Goal: Information Seeking & Learning: Learn about a topic

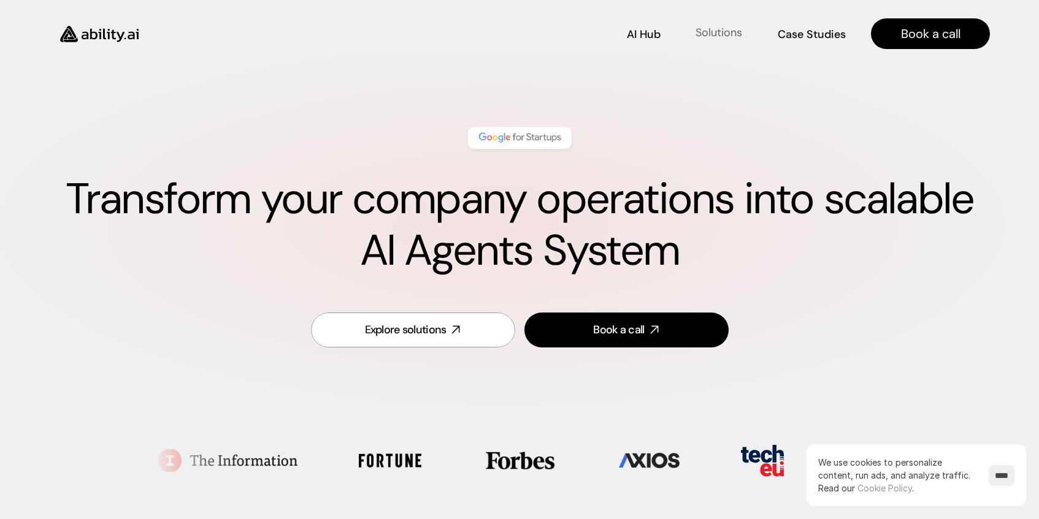
click at [727, 32] on p "Solutions" at bounding box center [718, 32] width 47 height 15
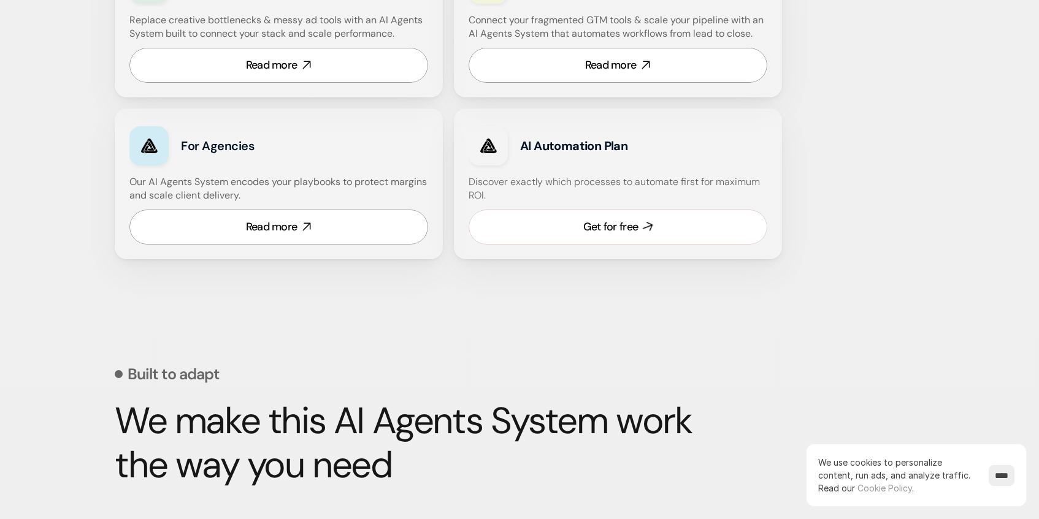
scroll to position [892, 0]
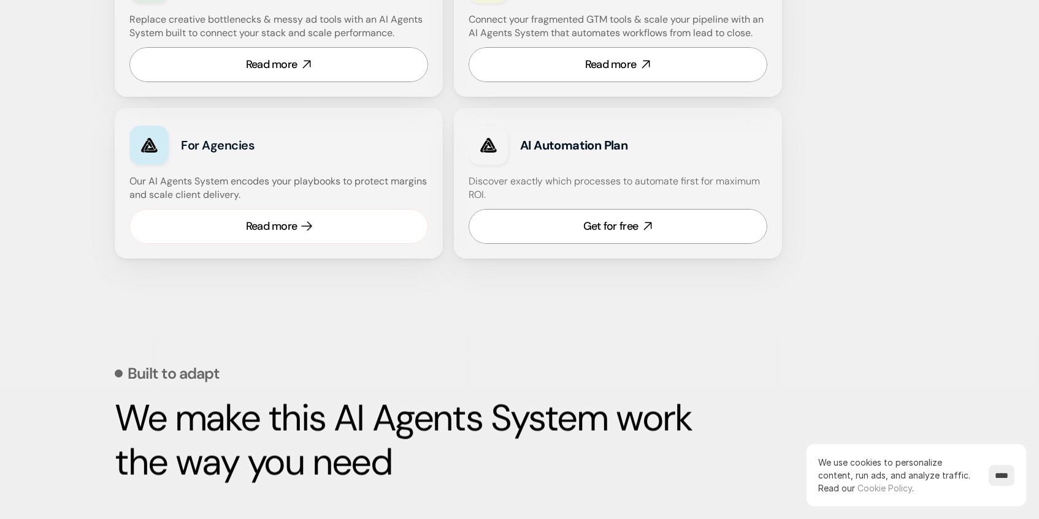
click at [302, 231] on link "Read more" at bounding box center [278, 226] width 299 height 35
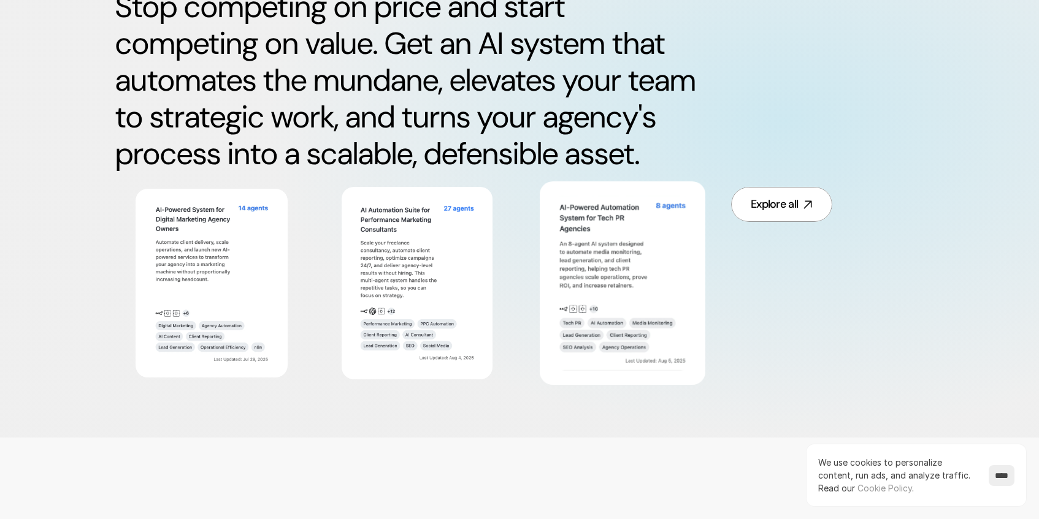
scroll to position [662, 0]
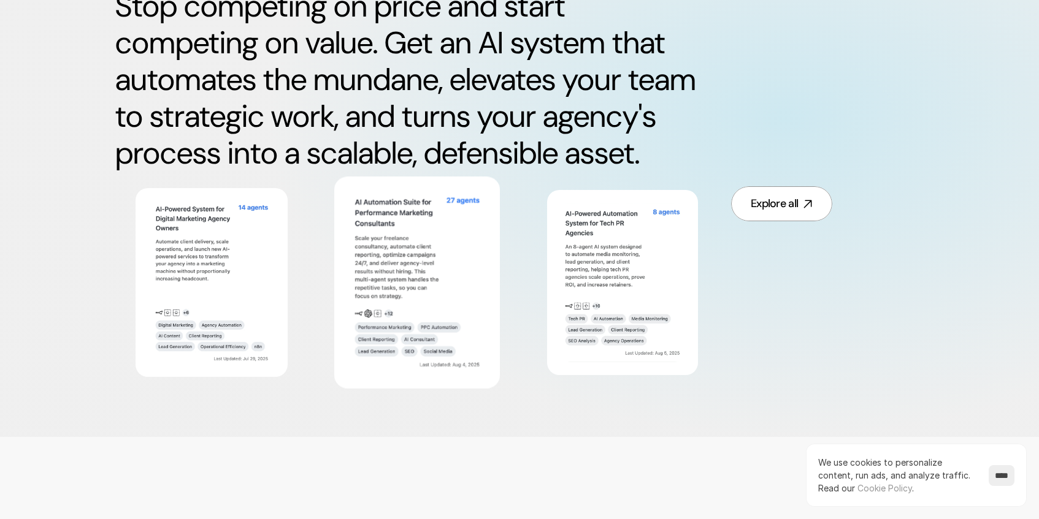
click at [400, 288] on img at bounding box center [416, 282] width 135 height 183
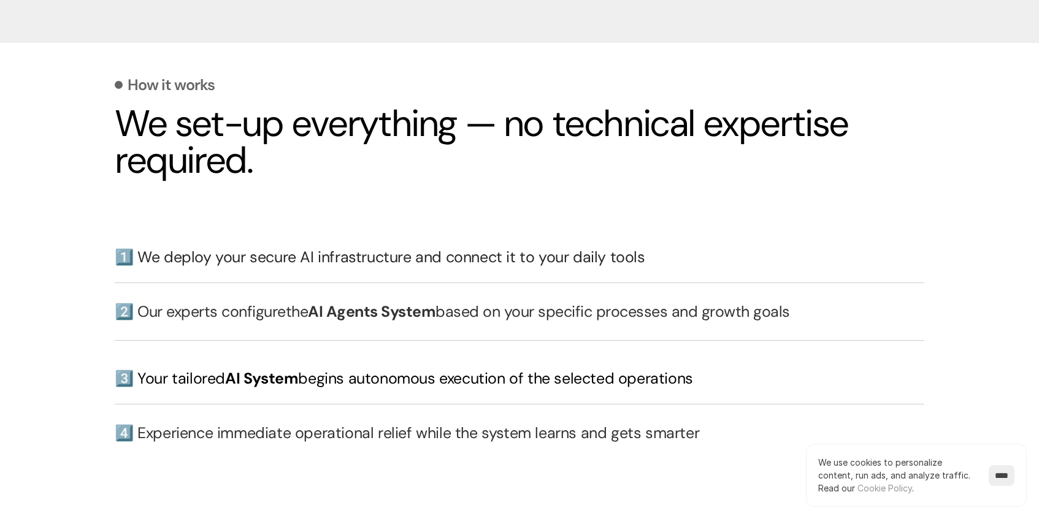
scroll to position [2666, 0]
